Goal: Understand process/instructions: Learn how to perform a task or action

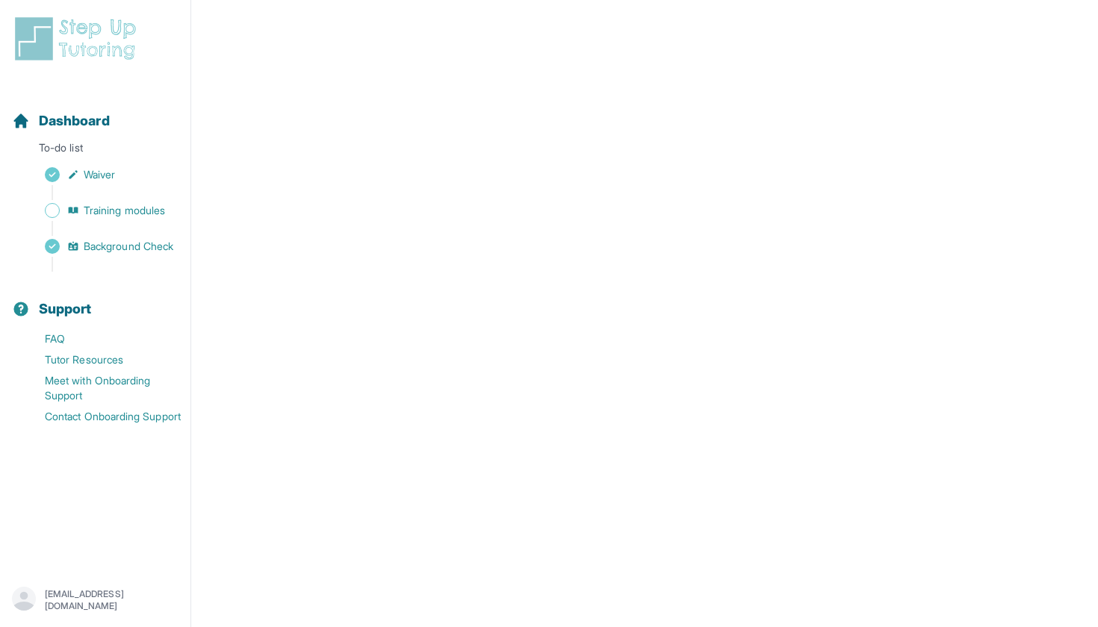
scroll to position [345, 0]
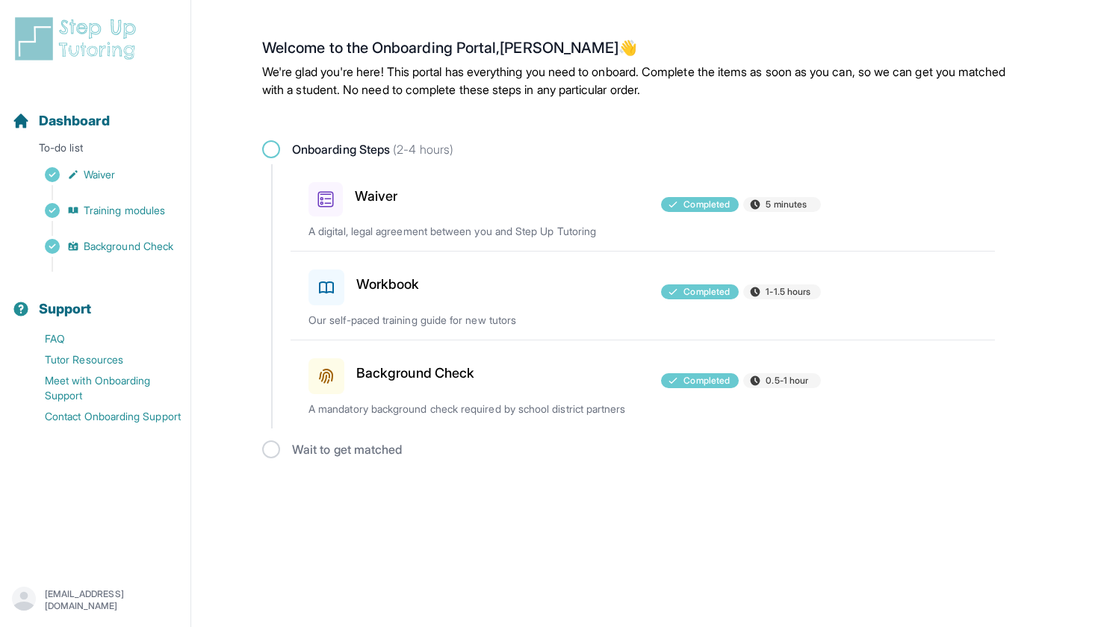
click at [270, 149] on span at bounding box center [271, 149] width 18 height 18
click at [278, 444] on div "Wait to get matched" at bounding box center [644, 450] width 765 height 18
click at [143, 257] on div "Sidebar" at bounding box center [98, 264] width 172 height 15
click at [143, 240] on span "Background Check" at bounding box center [129, 246] width 90 height 15
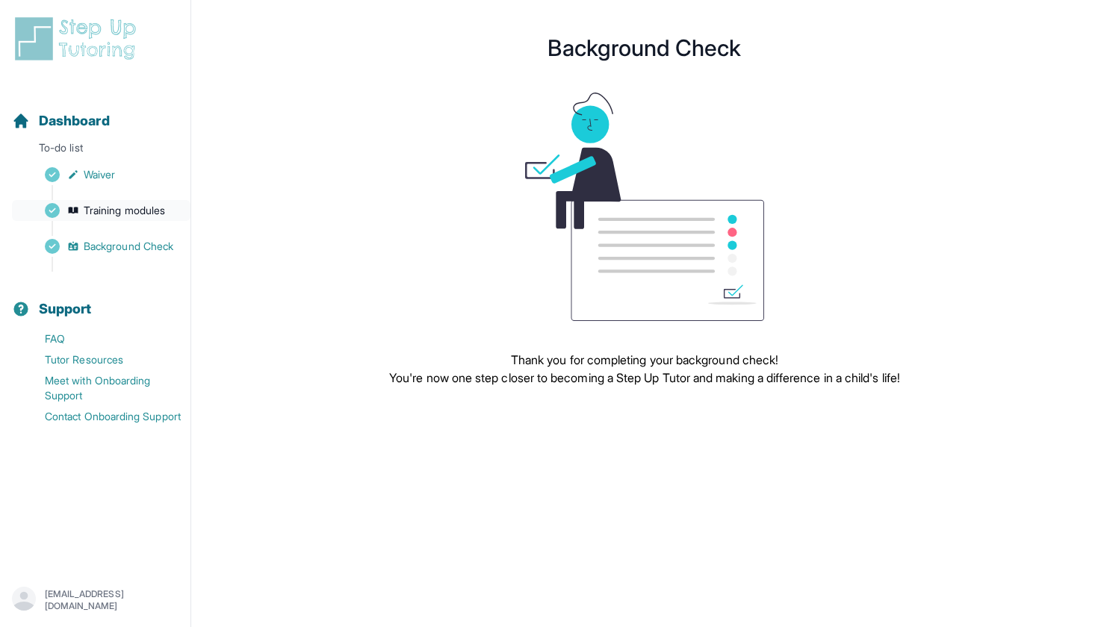
click at [128, 215] on span "Training modules" at bounding box center [124, 210] width 81 height 15
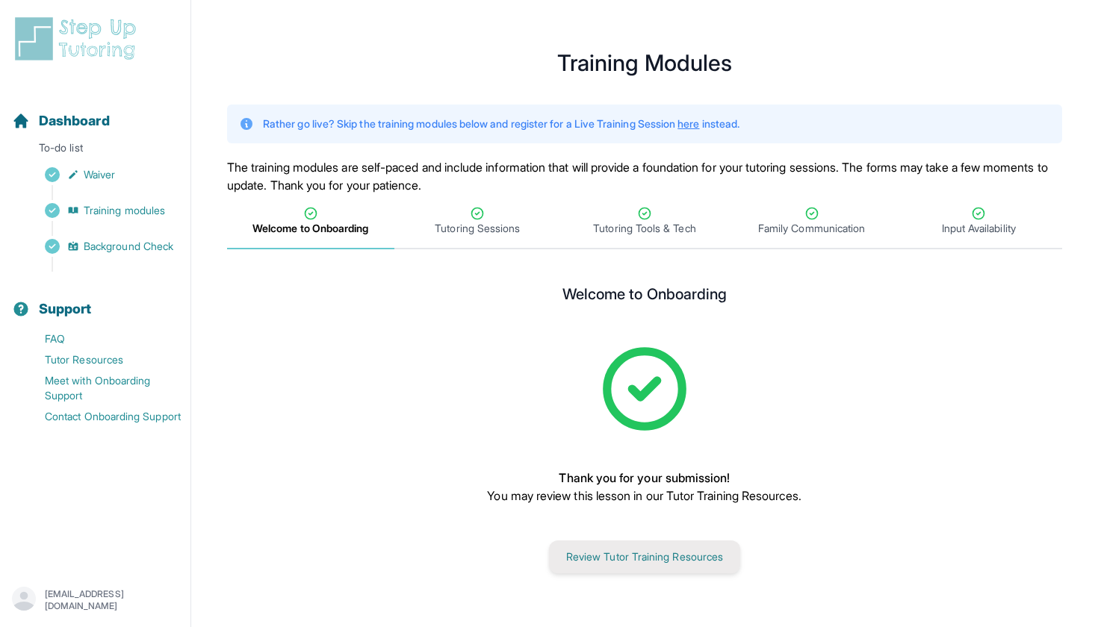
click at [703, 566] on button "Review Tutor Training Resources" at bounding box center [644, 557] width 191 height 33
